Goal: Information Seeking & Learning: Learn about a topic

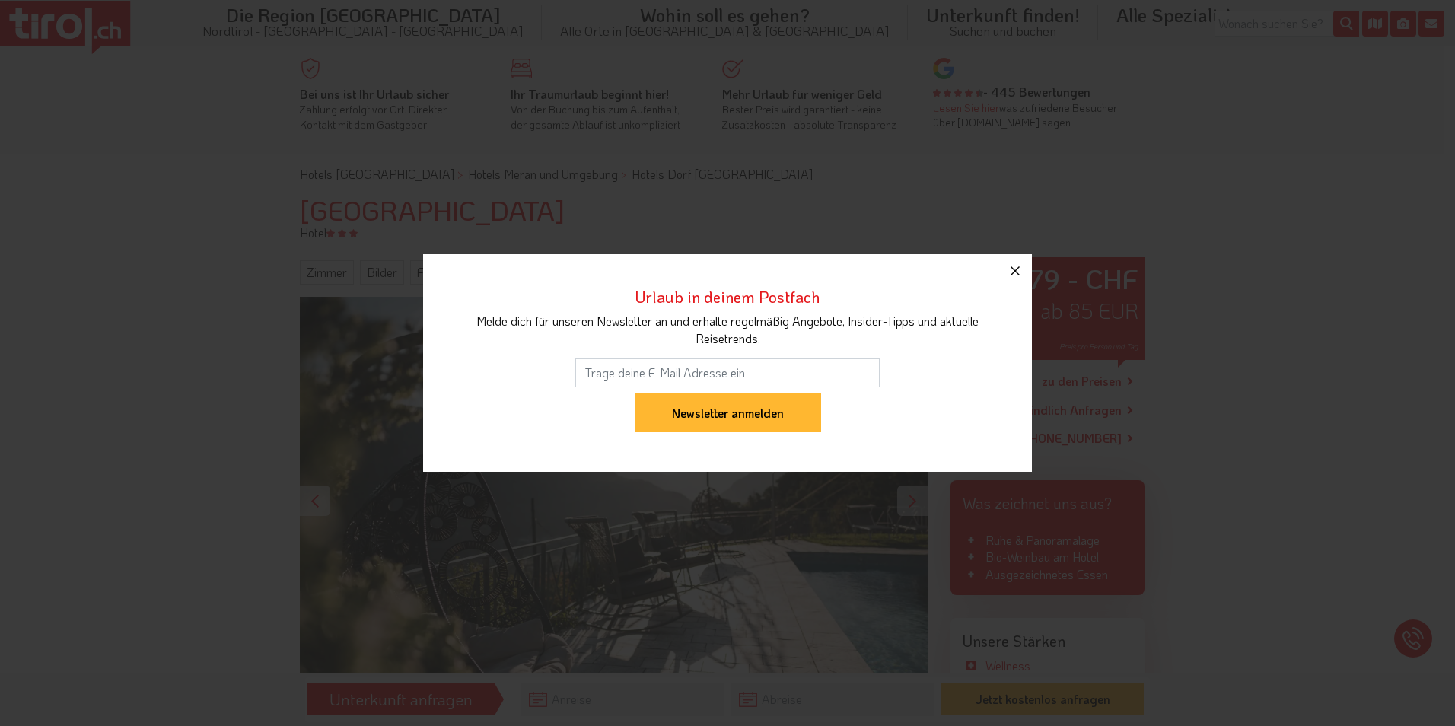
click at [1015, 269] on icon "button" at bounding box center [1015, 271] width 18 height 18
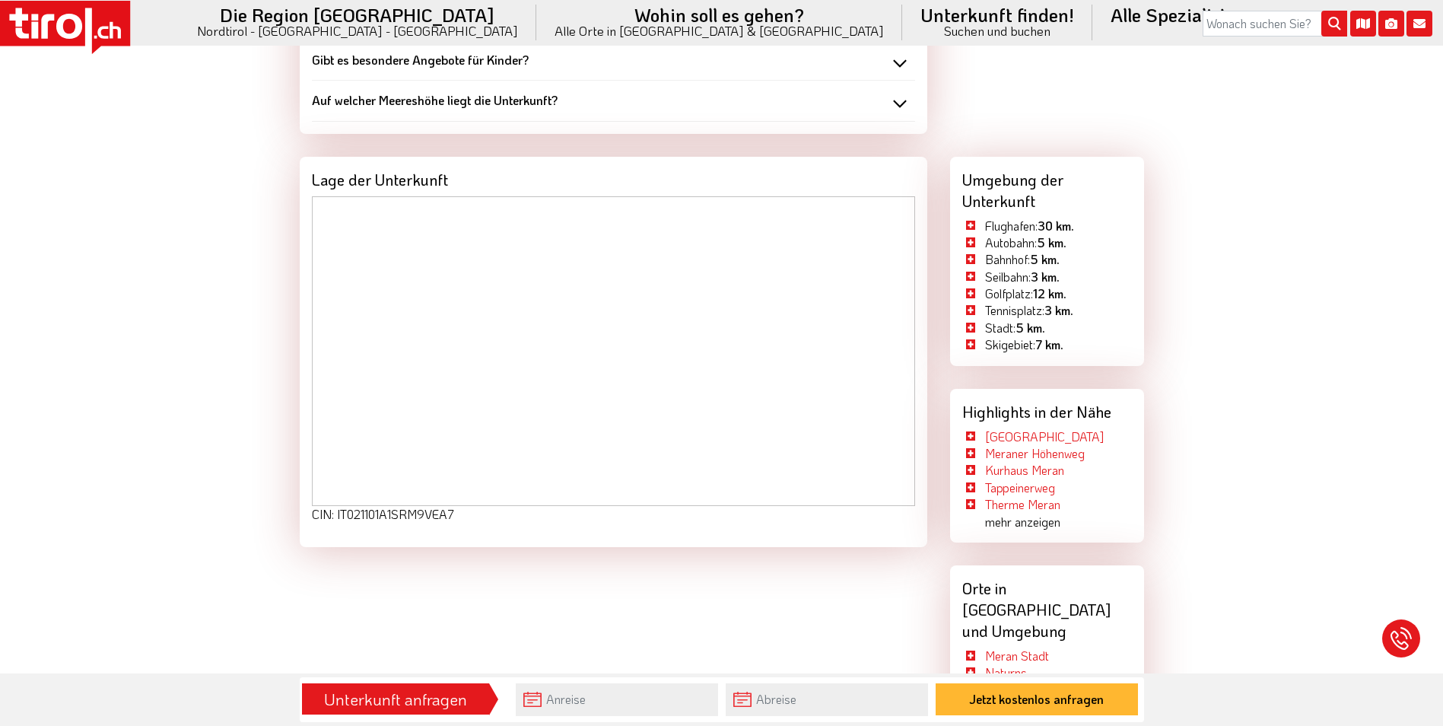
scroll to position [2359, 0]
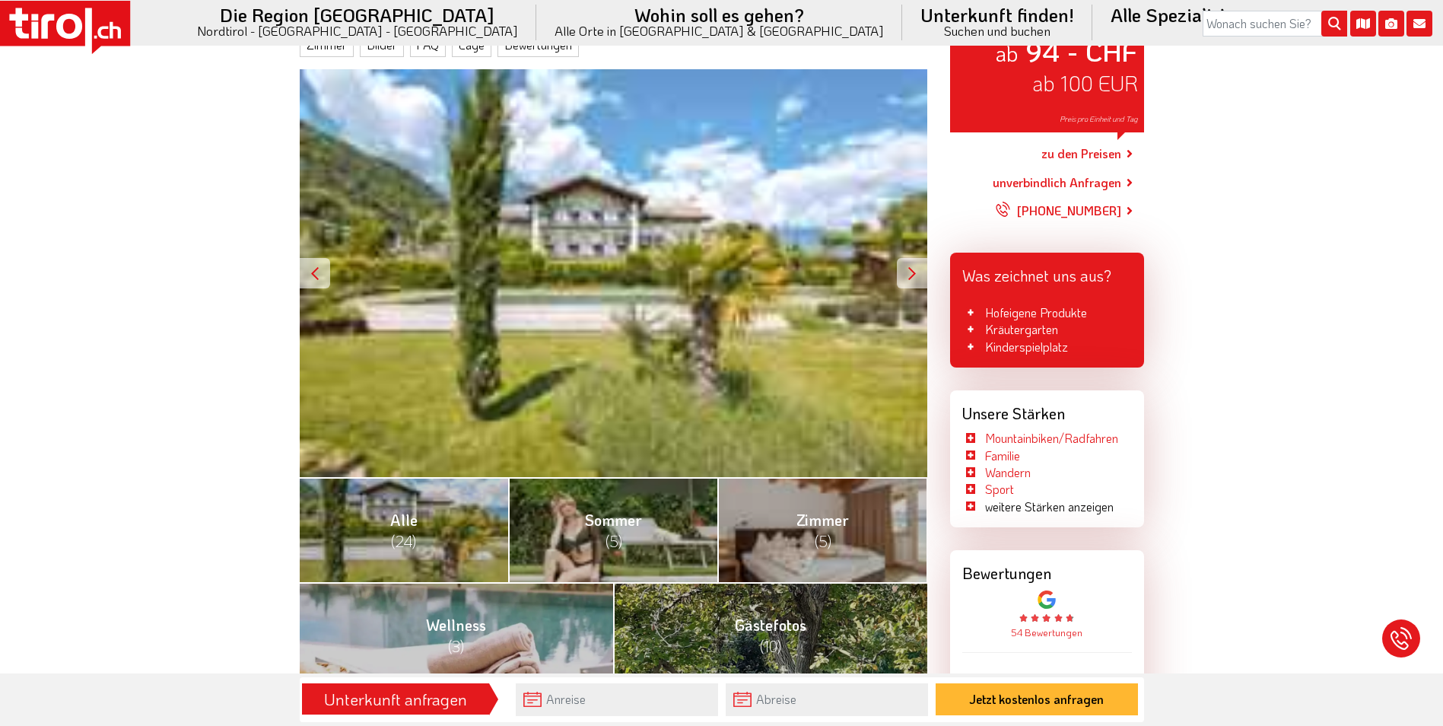
scroll to position [228, 0]
click at [915, 266] on div at bounding box center [912, 272] width 30 height 30
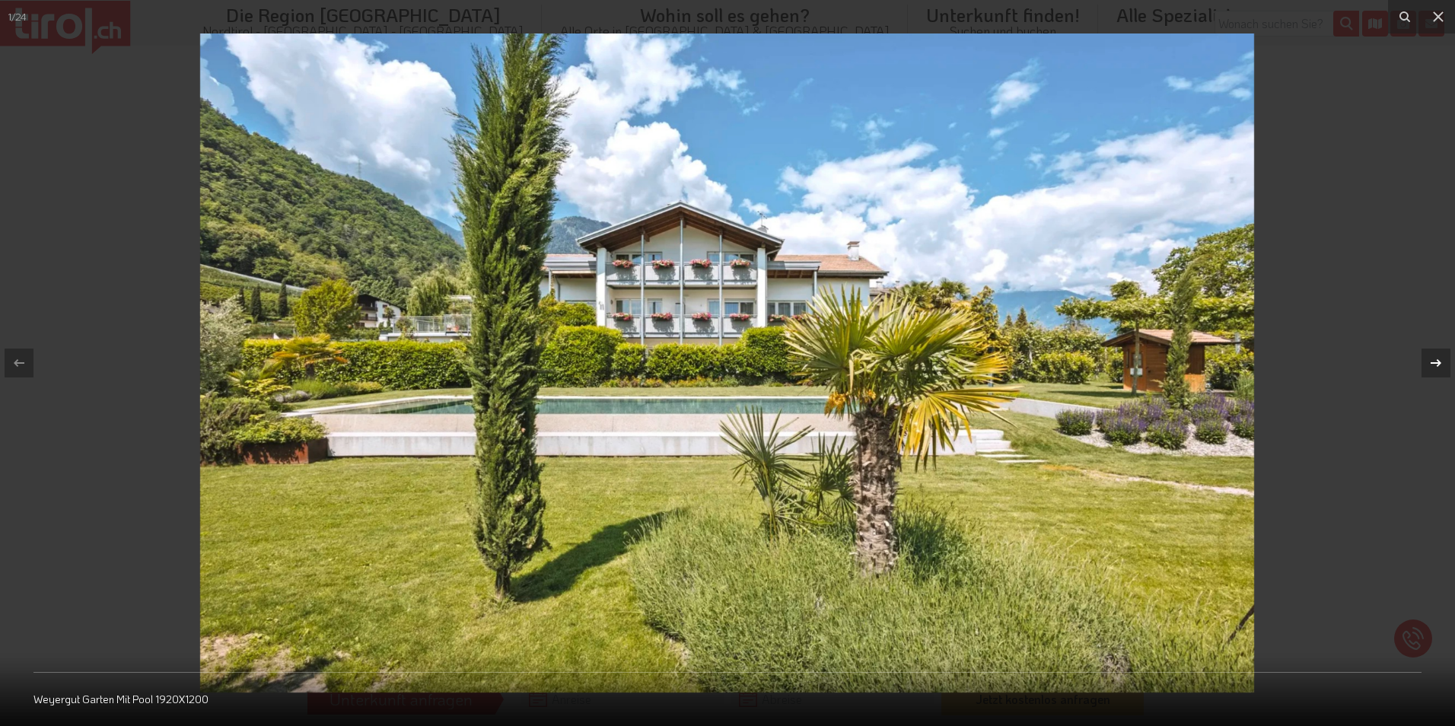
click at [1436, 355] on div "1 / 24 Weyergut Garten Mit Pool 1920X1200" at bounding box center [727, 363] width 1455 height 726
click at [1433, 362] on icon at bounding box center [1436, 363] width 18 height 18
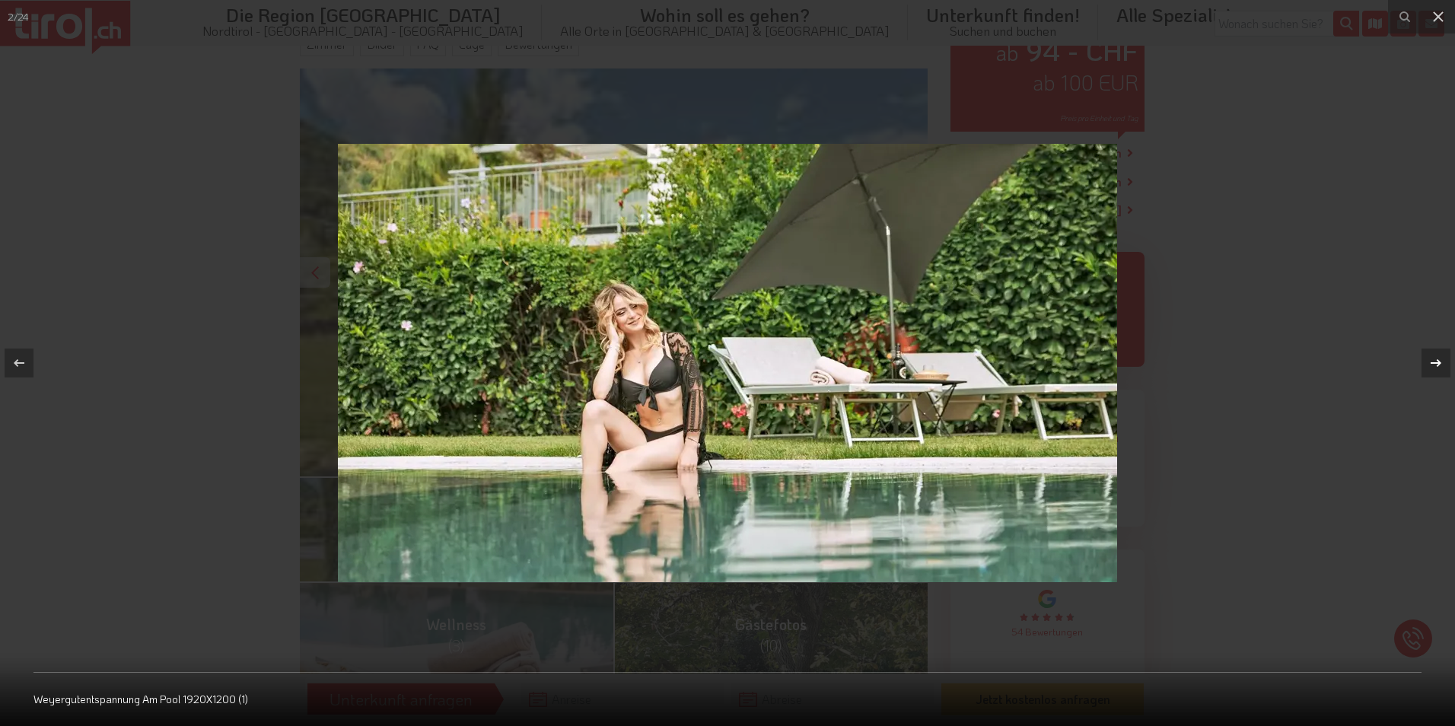
click at [1433, 362] on icon at bounding box center [1436, 363] width 18 height 18
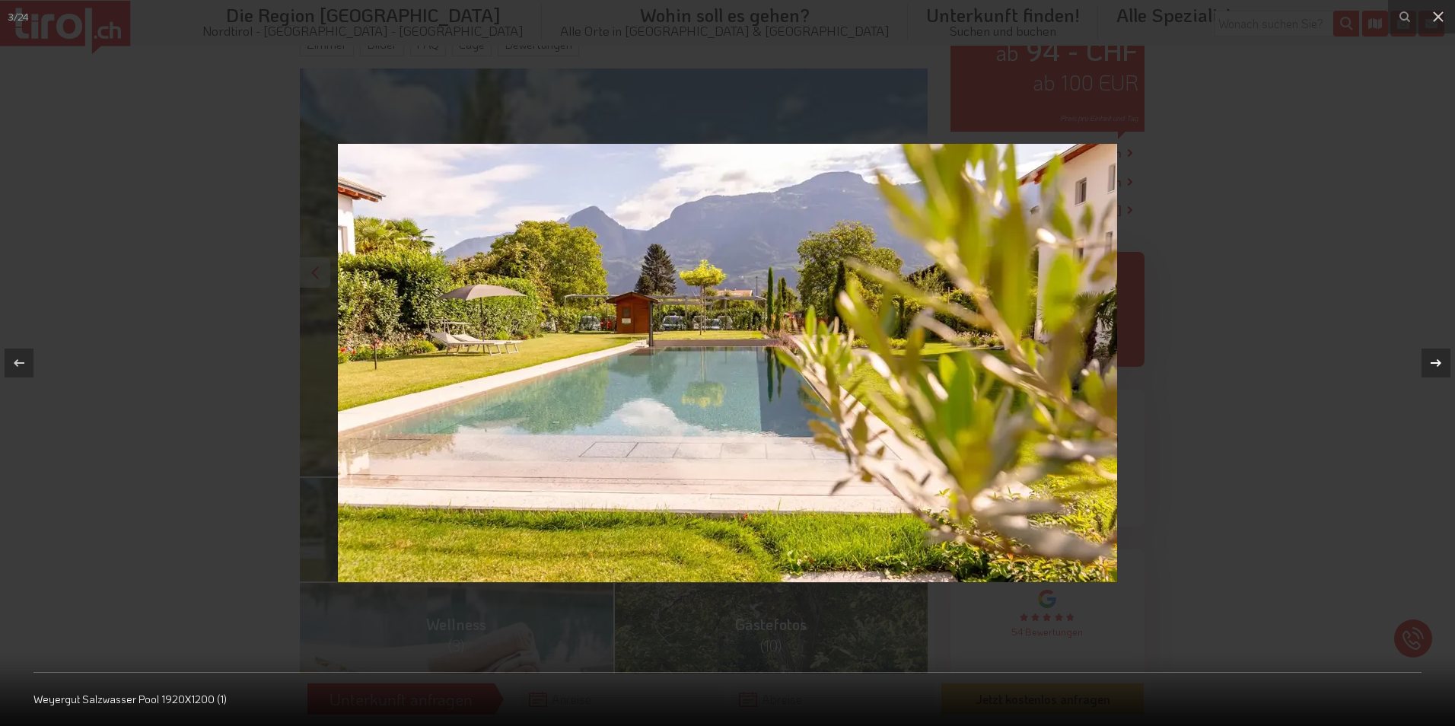
click at [1433, 362] on icon at bounding box center [1436, 363] width 18 height 18
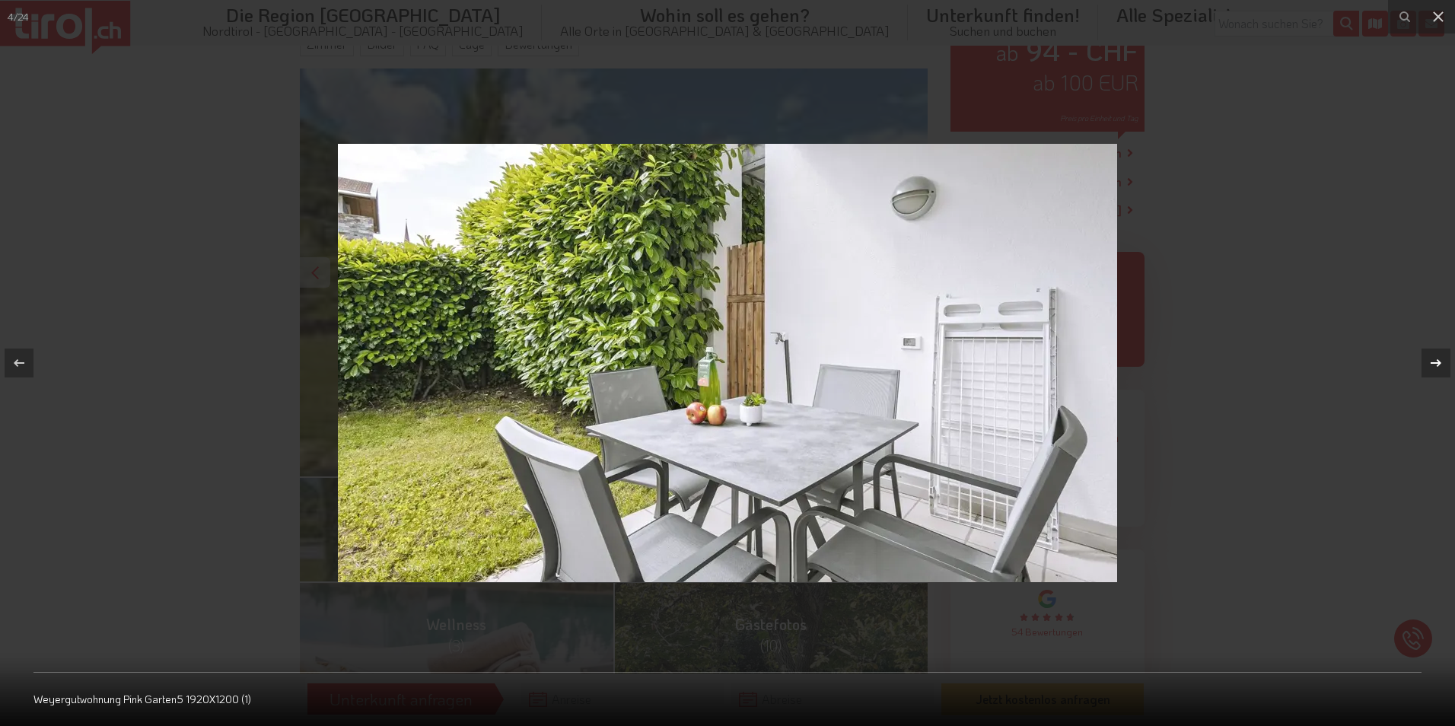
click at [1433, 362] on icon at bounding box center [1436, 363] width 18 height 18
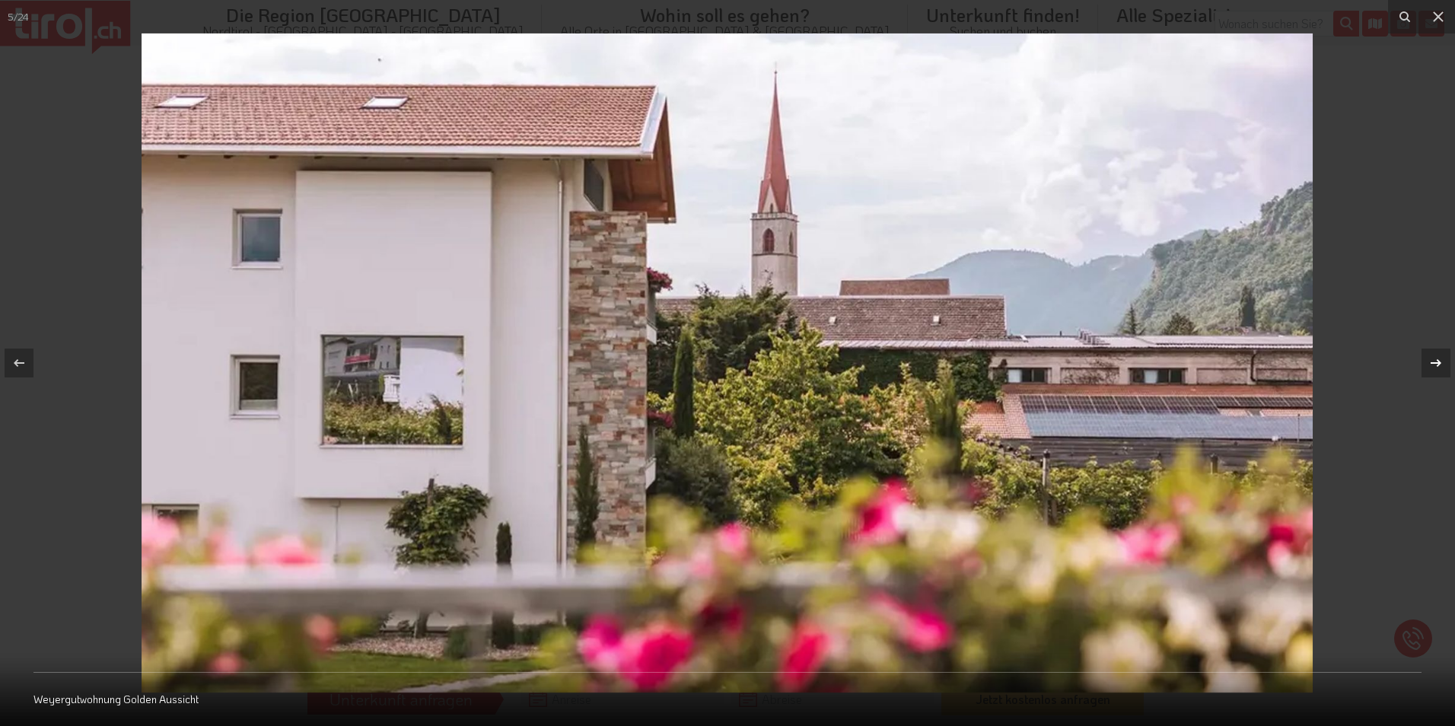
click at [1433, 362] on icon at bounding box center [1436, 363] width 18 height 18
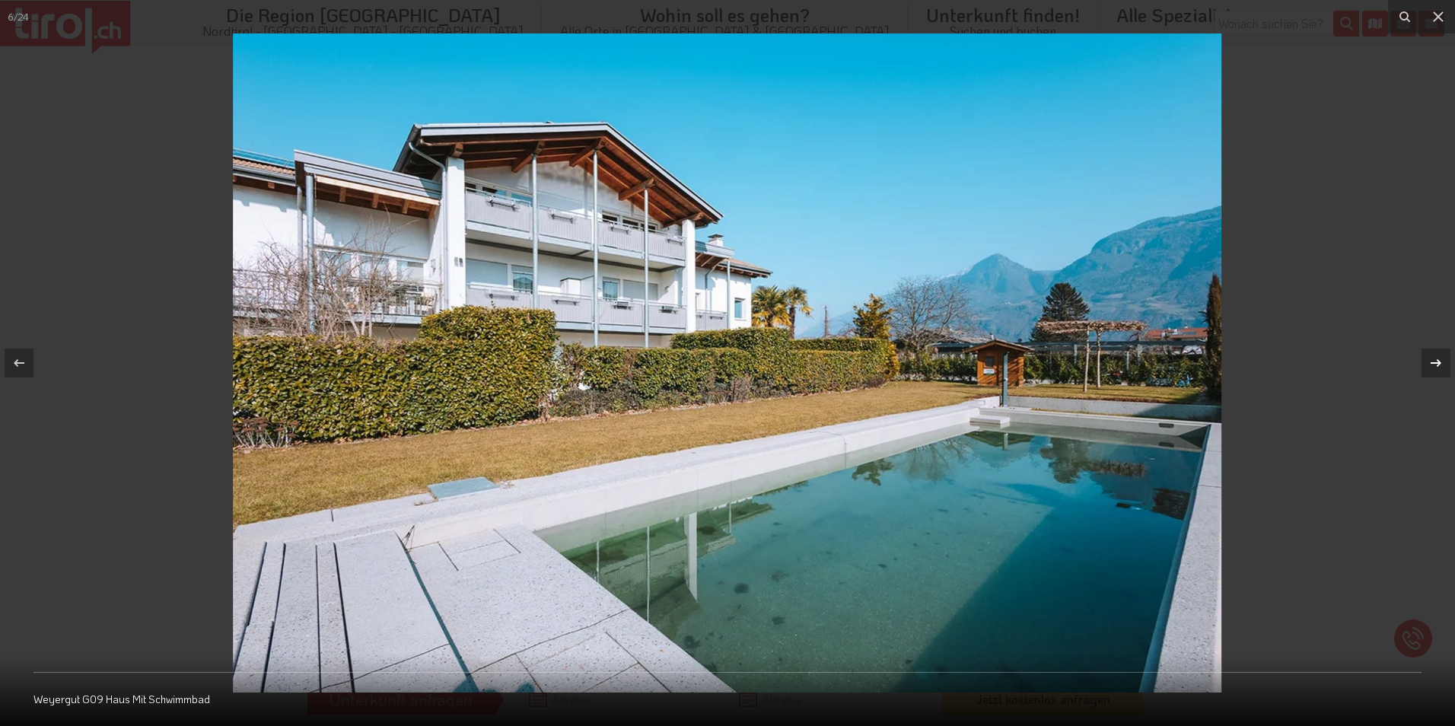
click at [1433, 362] on icon at bounding box center [1436, 363] width 18 height 18
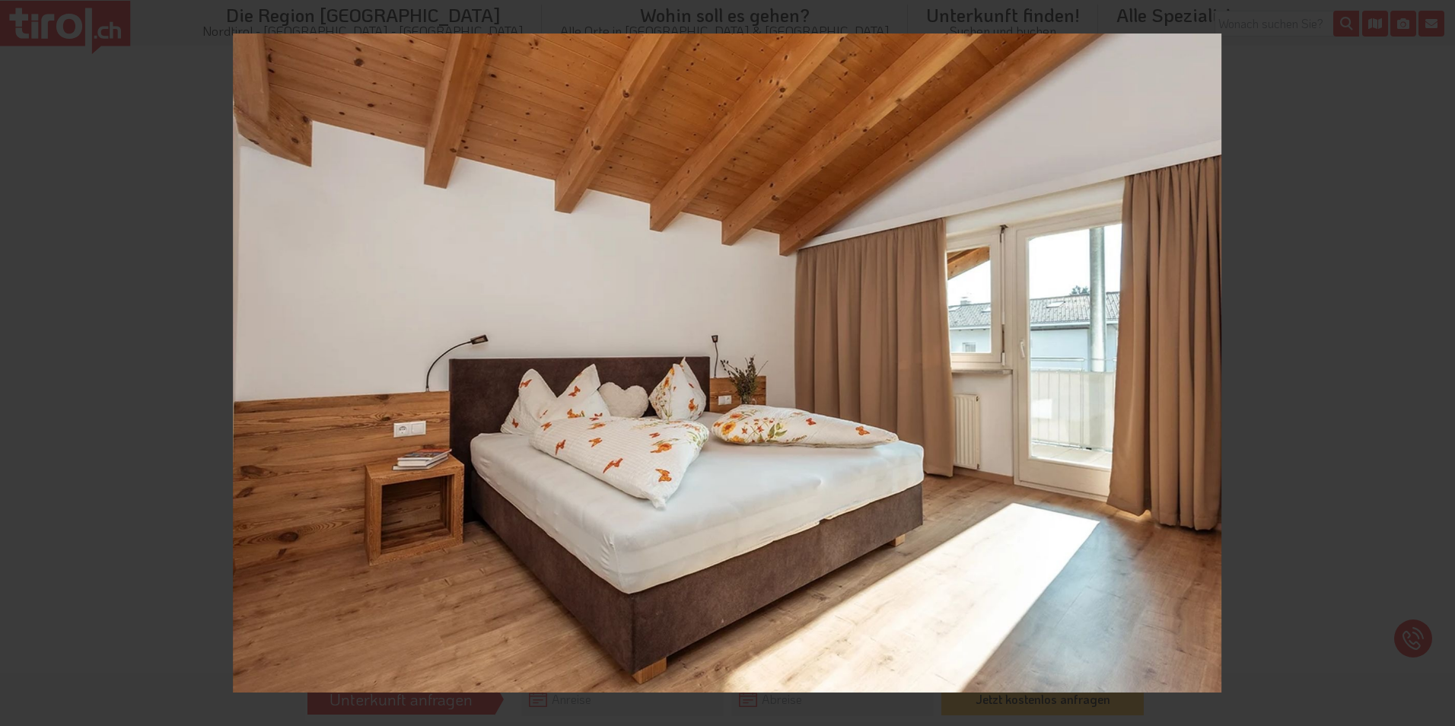
click at [1433, 362] on div "7 / 24 Weyergut G05 Schlafzimmer2" at bounding box center [727, 363] width 1455 height 726
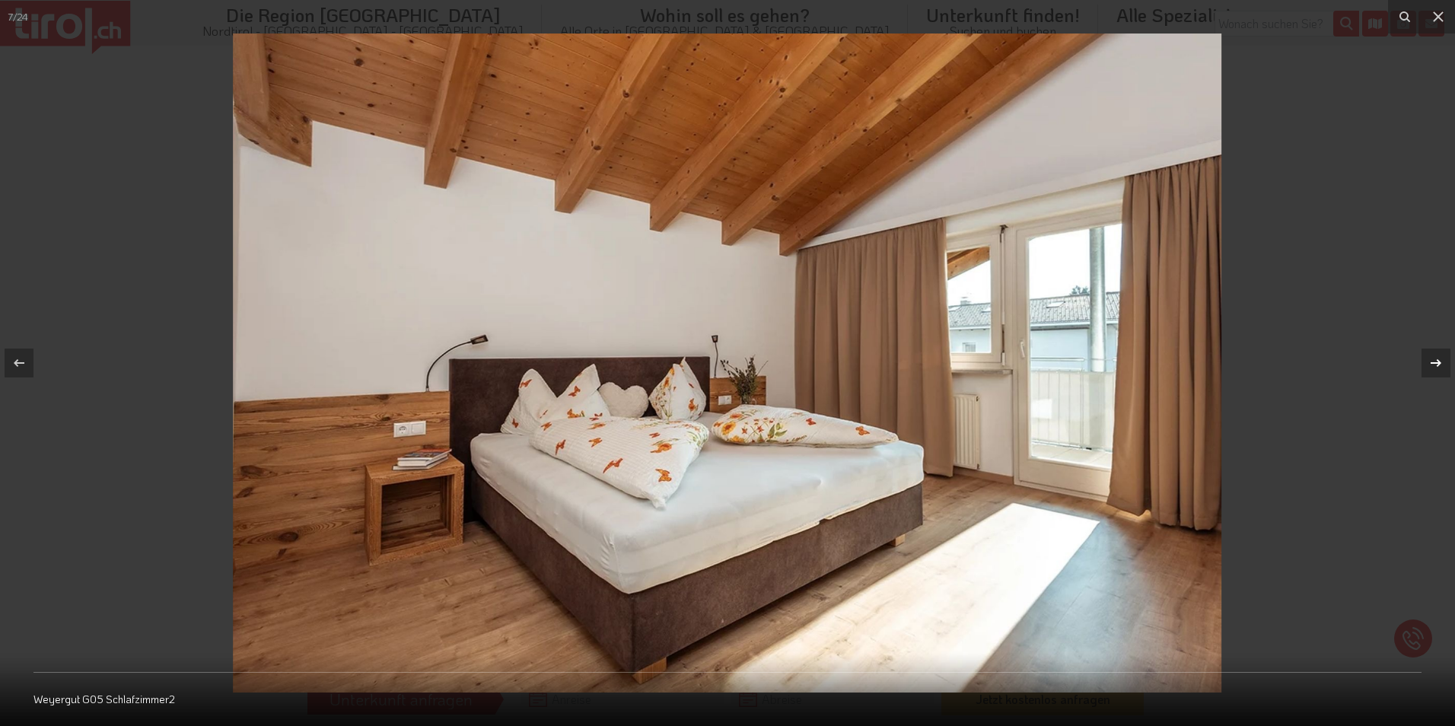
click at [1433, 362] on icon at bounding box center [1436, 363] width 18 height 18
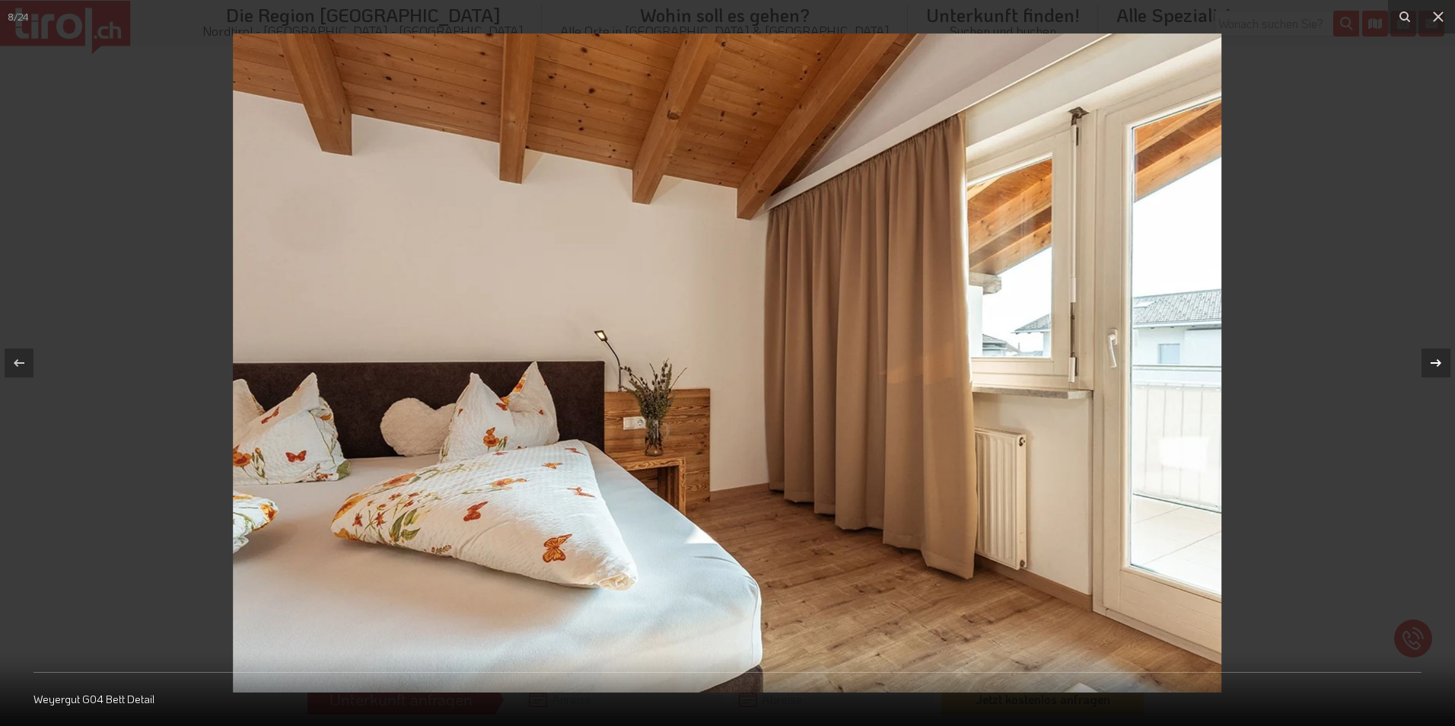
click at [1433, 362] on icon at bounding box center [1436, 363] width 18 height 18
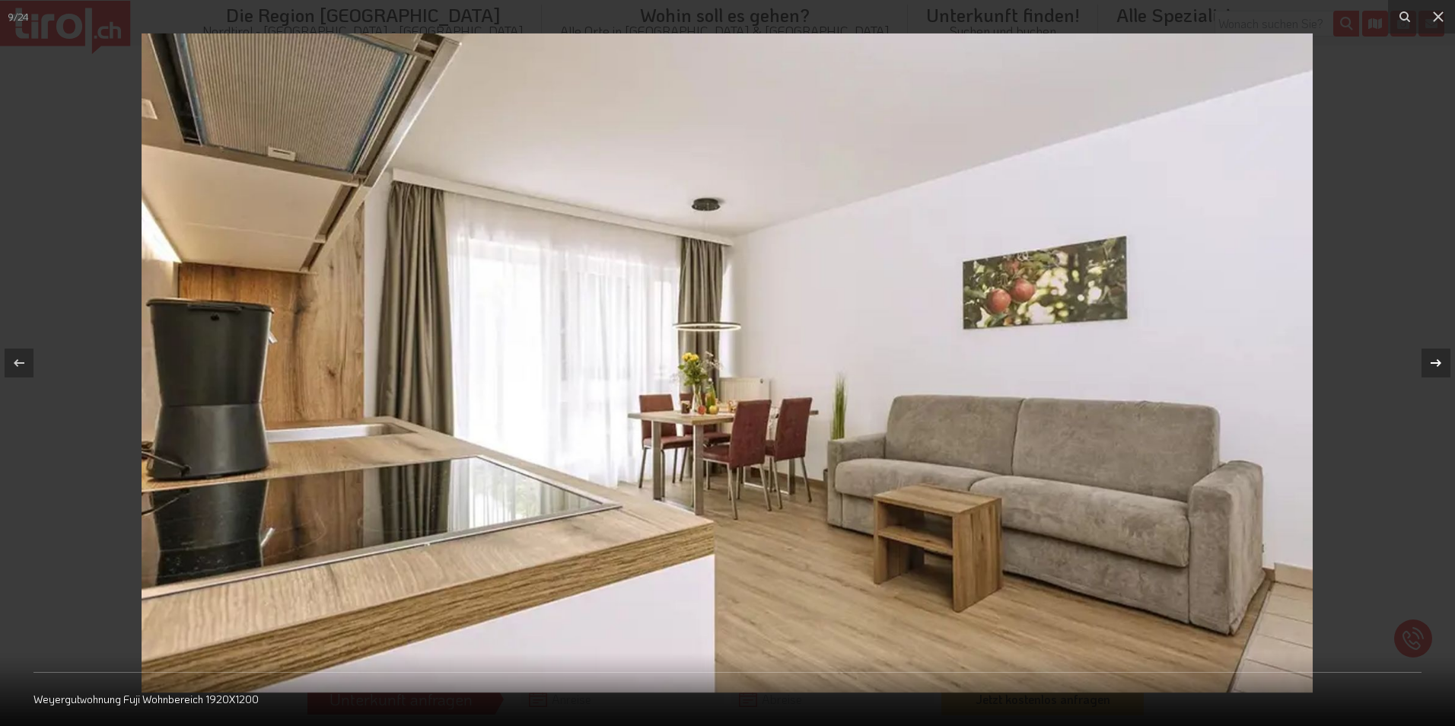
click at [1433, 362] on div "9 / 24 Weyergutwohnung Fuji Wohnbereich 1920X1200" at bounding box center [727, 363] width 1455 height 726
click at [1433, 362] on icon at bounding box center [1436, 363] width 18 height 18
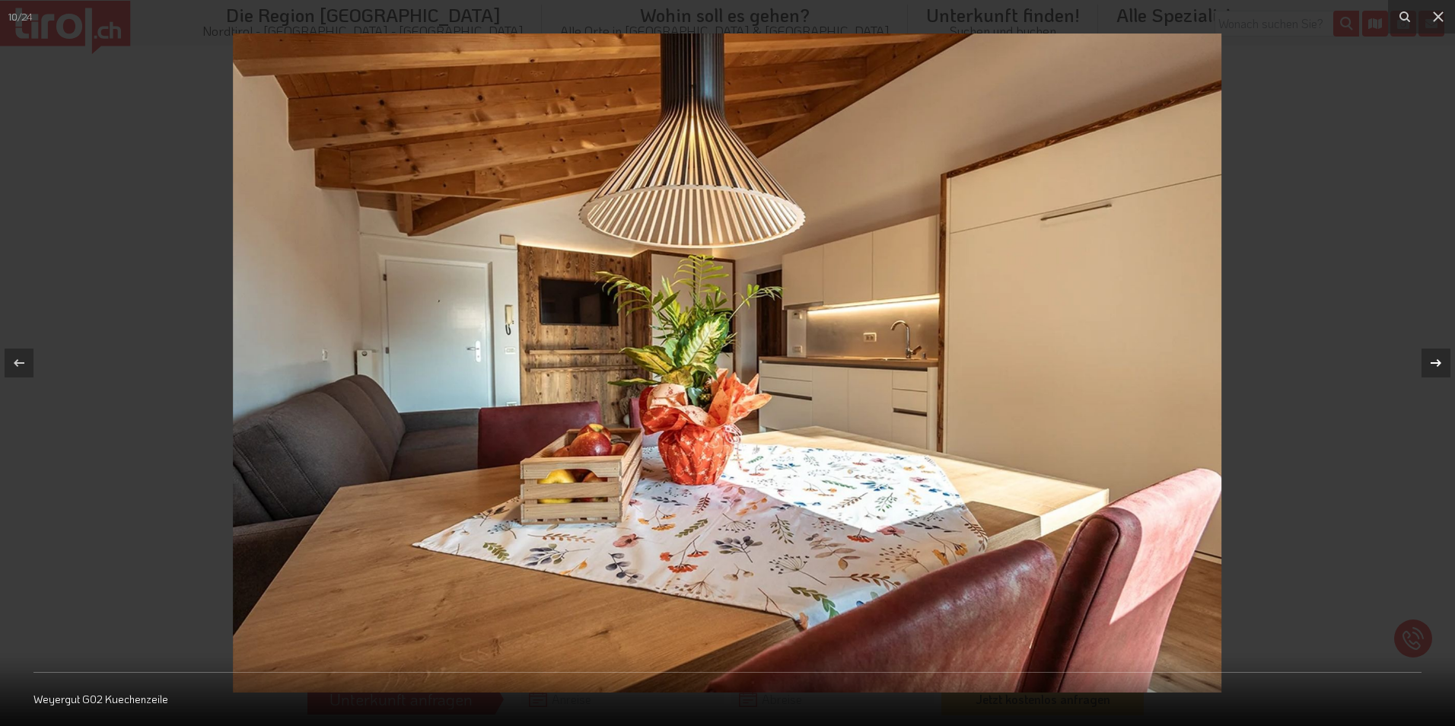
click at [1433, 362] on icon at bounding box center [1436, 363] width 18 height 18
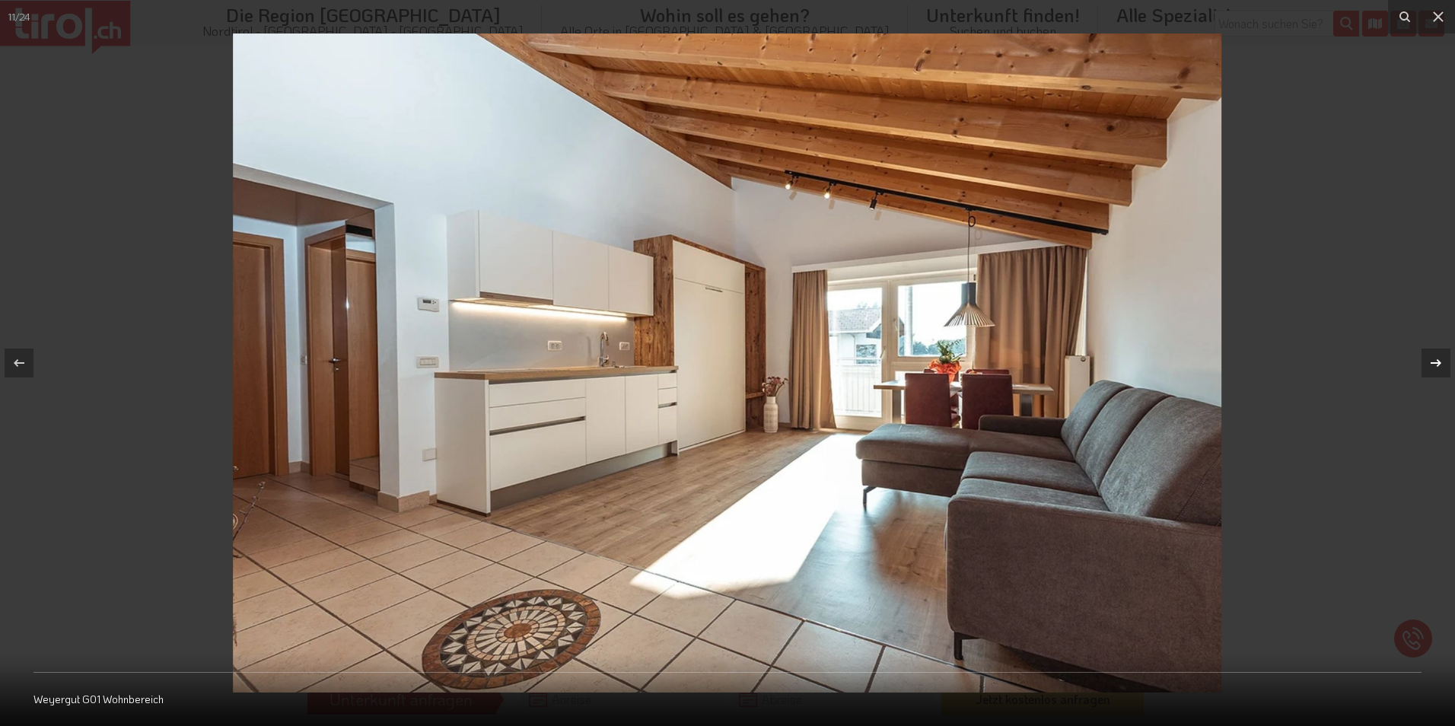
click at [1433, 362] on icon at bounding box center [1436, 363] width 18 height 18
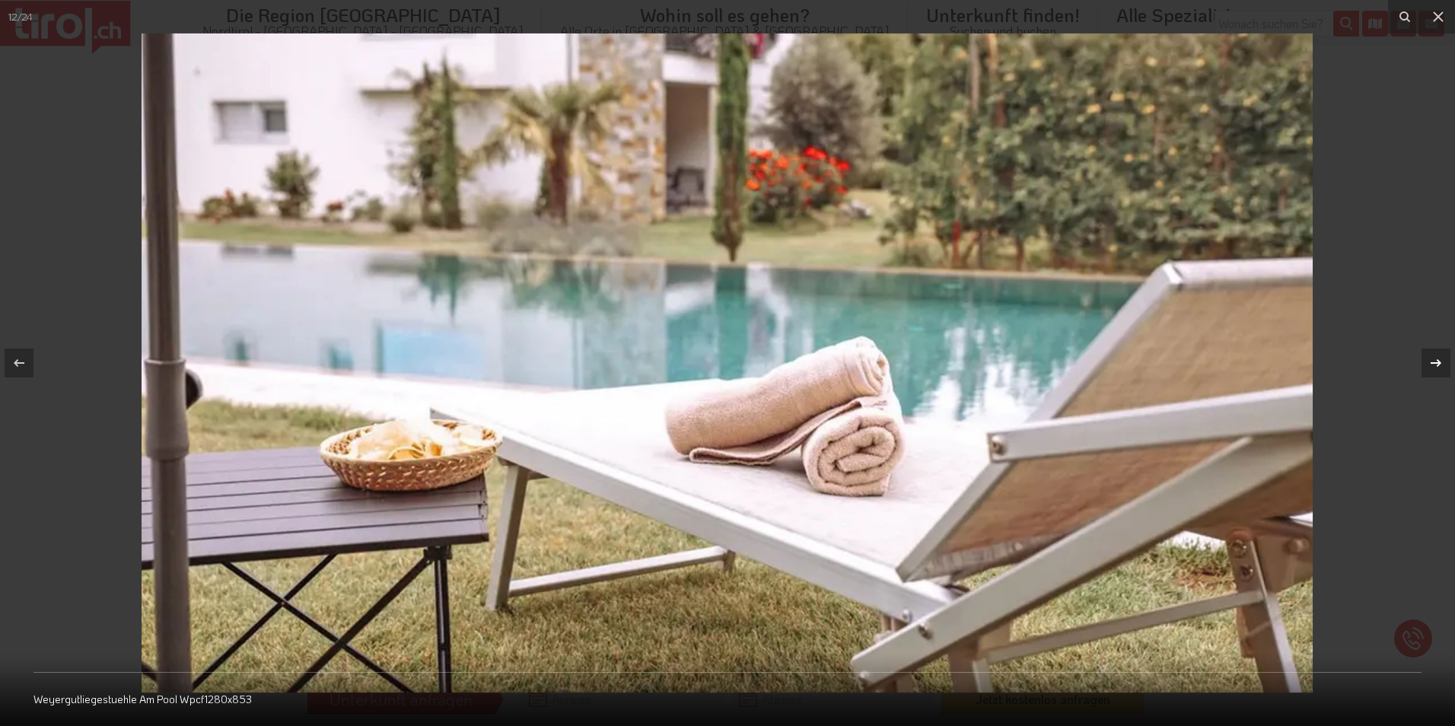
click at [1433, 362] on icon at bounding box center [1436, 363] width 18 height 18
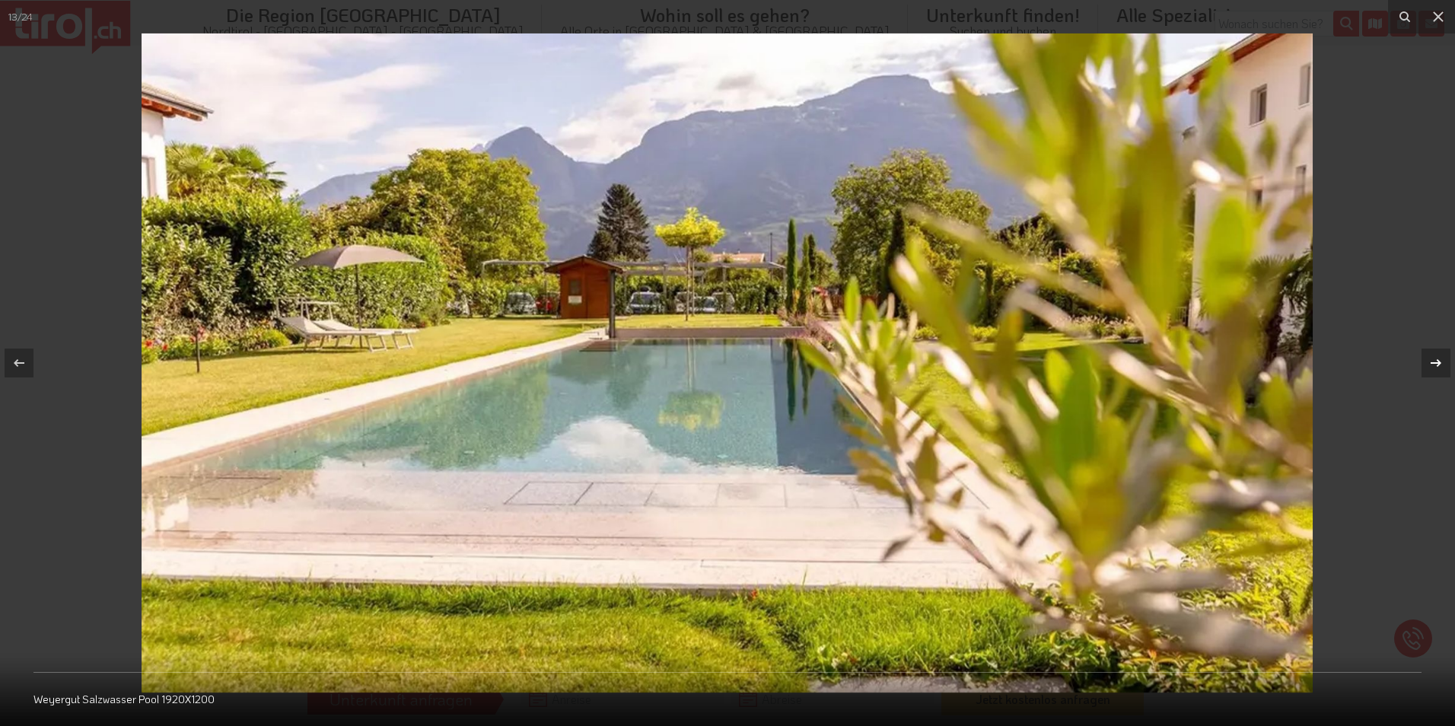
click at [1433, 362] on icon at bounding box center [1436, 363] width 18 height 18
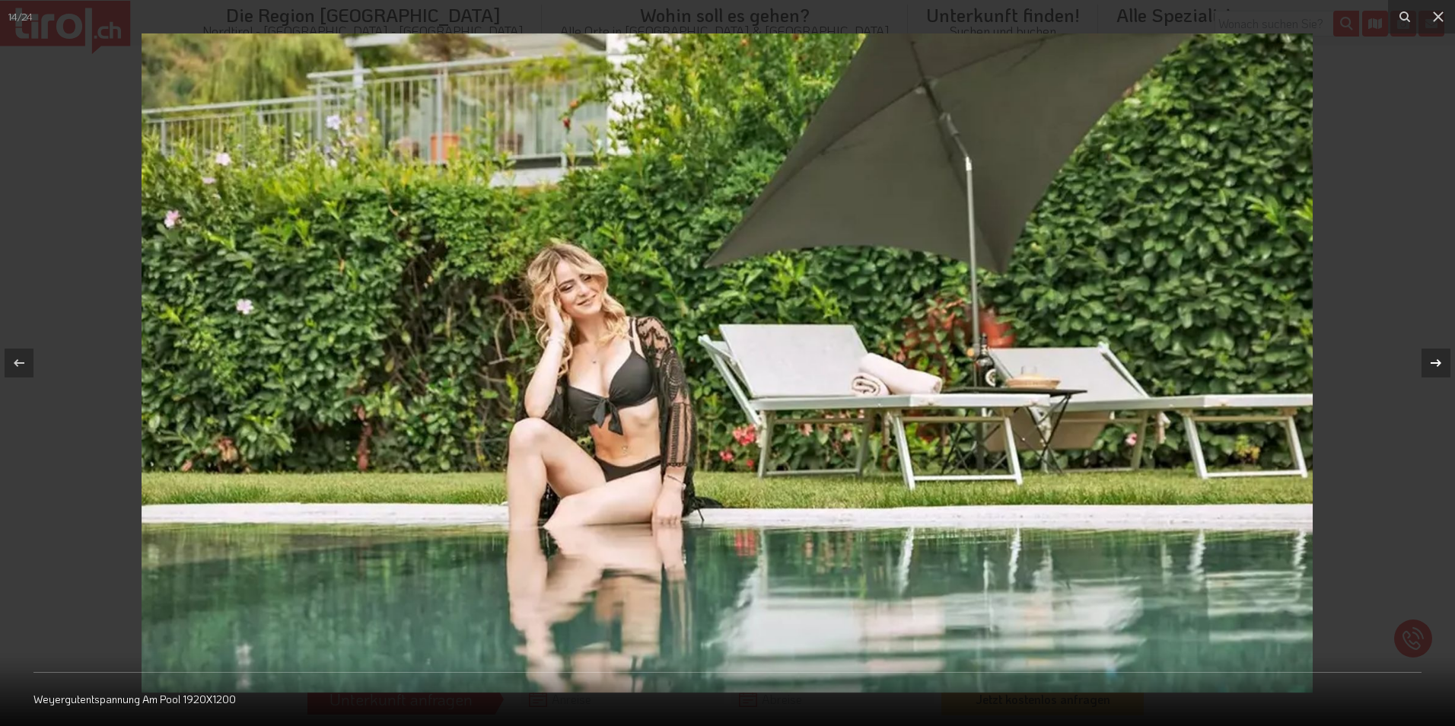
click at [1433, 362] on icon at bounding box center [1436, 363] width 18 height 18
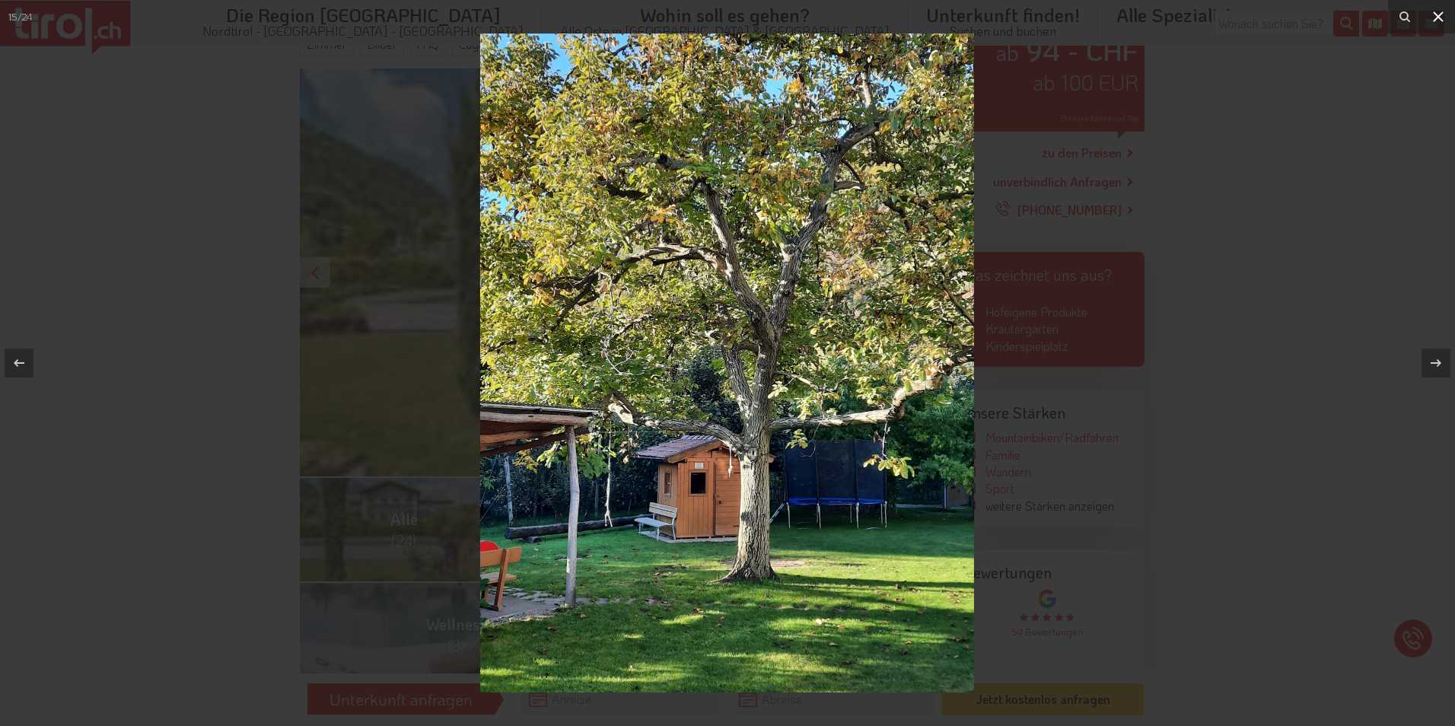
click at [1438, 9] on icon at bounding box center [1438, 17] width 18 height 18
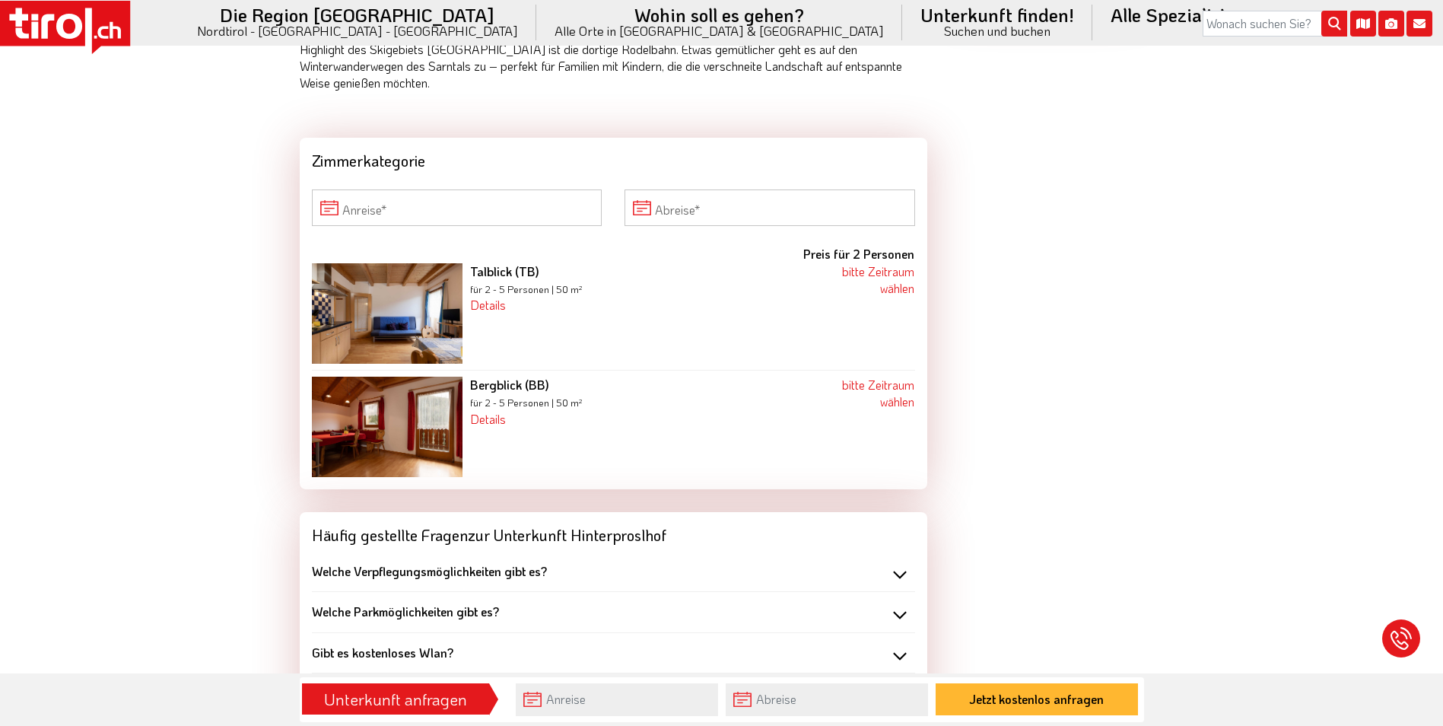
scroll to position [1446, 0]
click at [486, 307] on link "Details" at bounding box center [488, 304] width 36 height 16
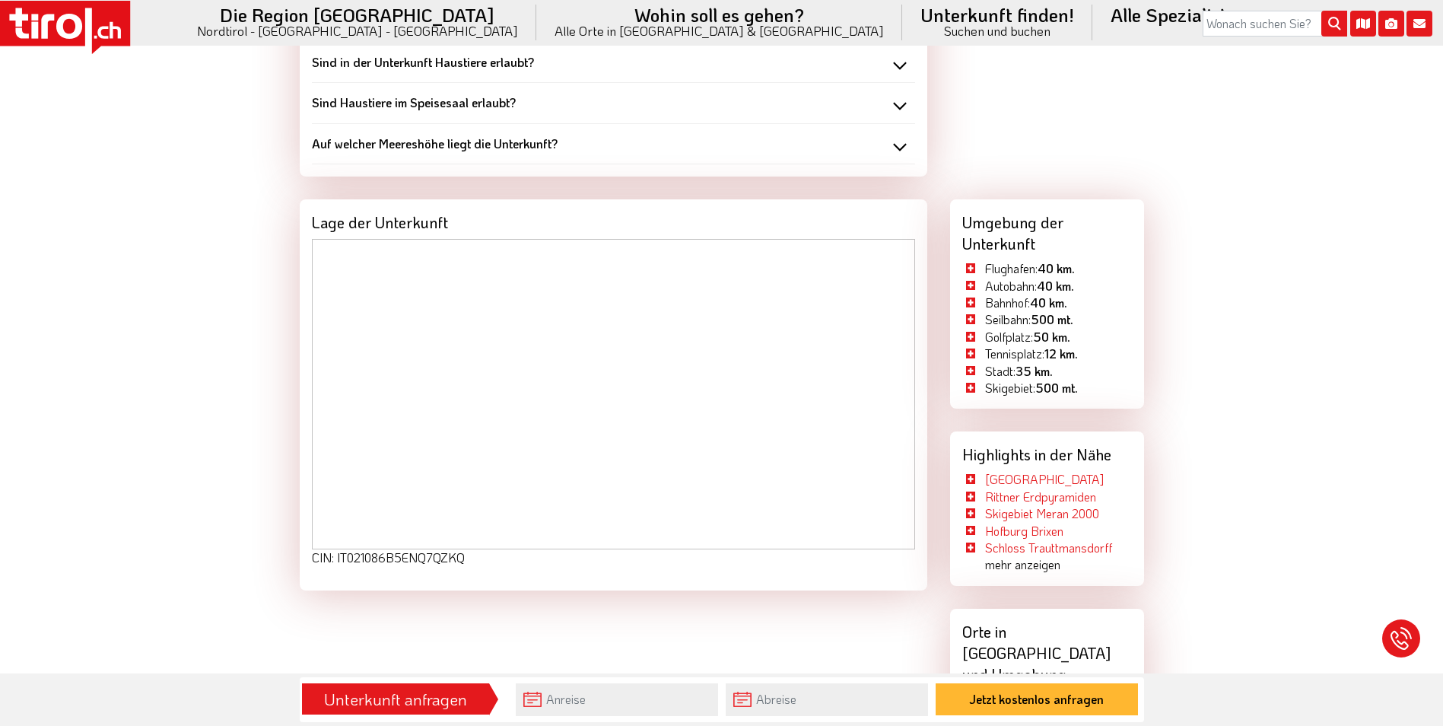
scroll to position [2283, 0]
